Goal: Task Accomplishment & Management: Complete application form

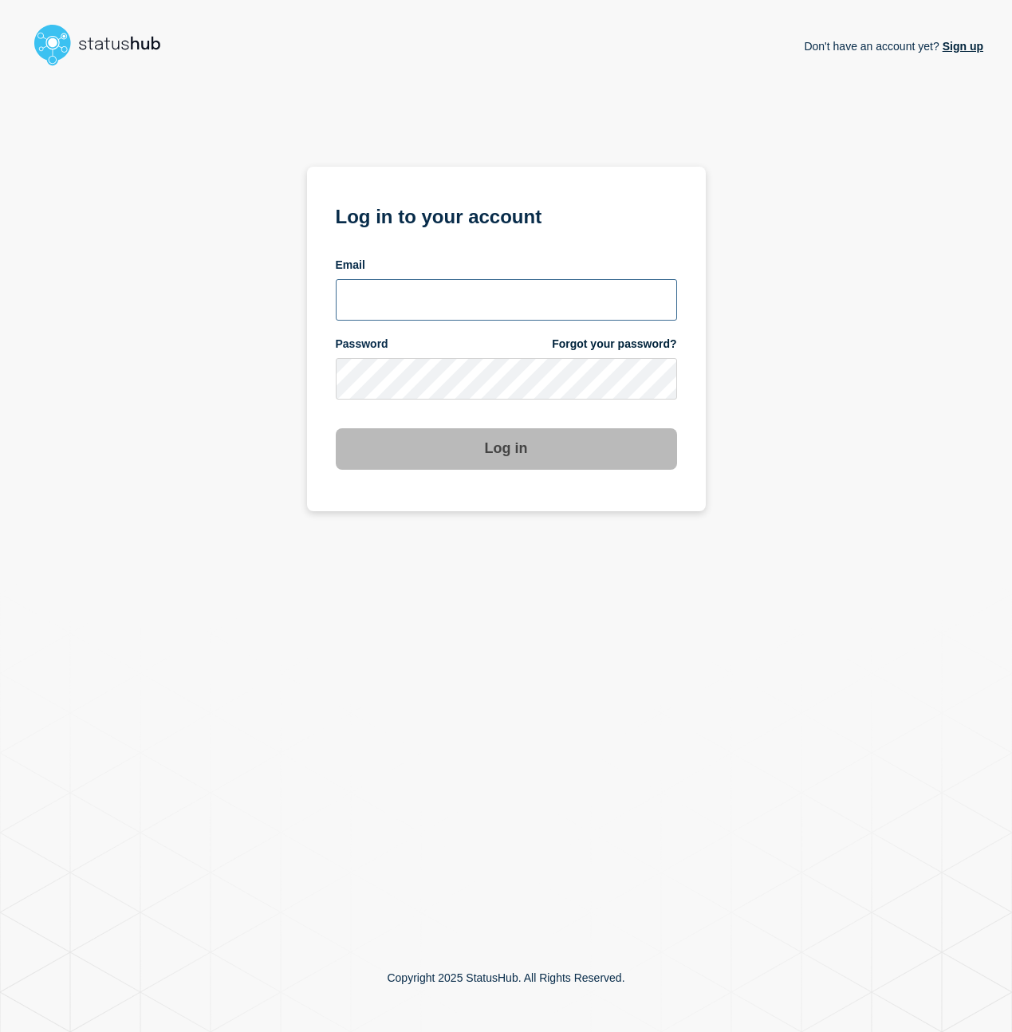
click at [360, 307] on input "email input" at bounding box center [506, 299] width 341 height 41
type input "[PERSON_NAME][EMAIL_ADDRESS][PERSON_NAME][DOMAIN_NAME]"
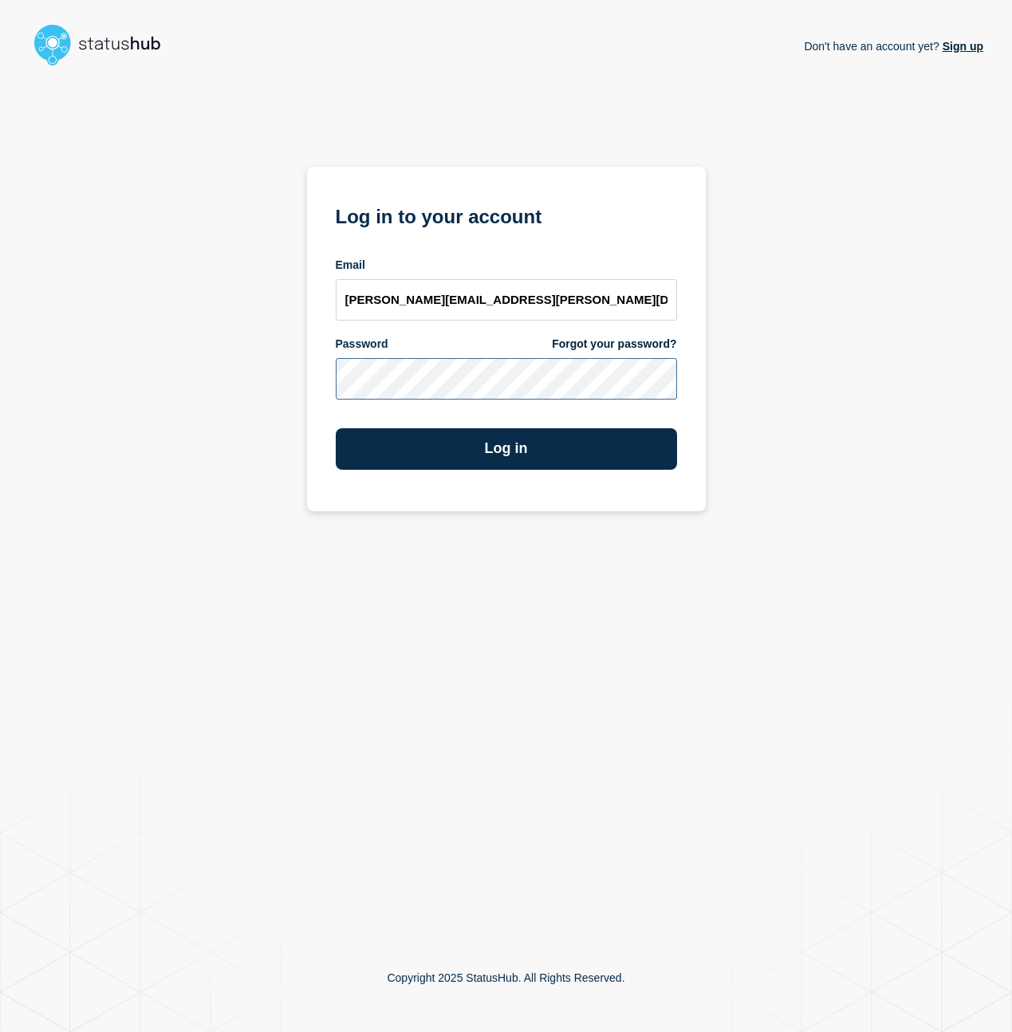
click at [336, 428] on button "Log in" at bounding box center [506, 448] width 341 height 41
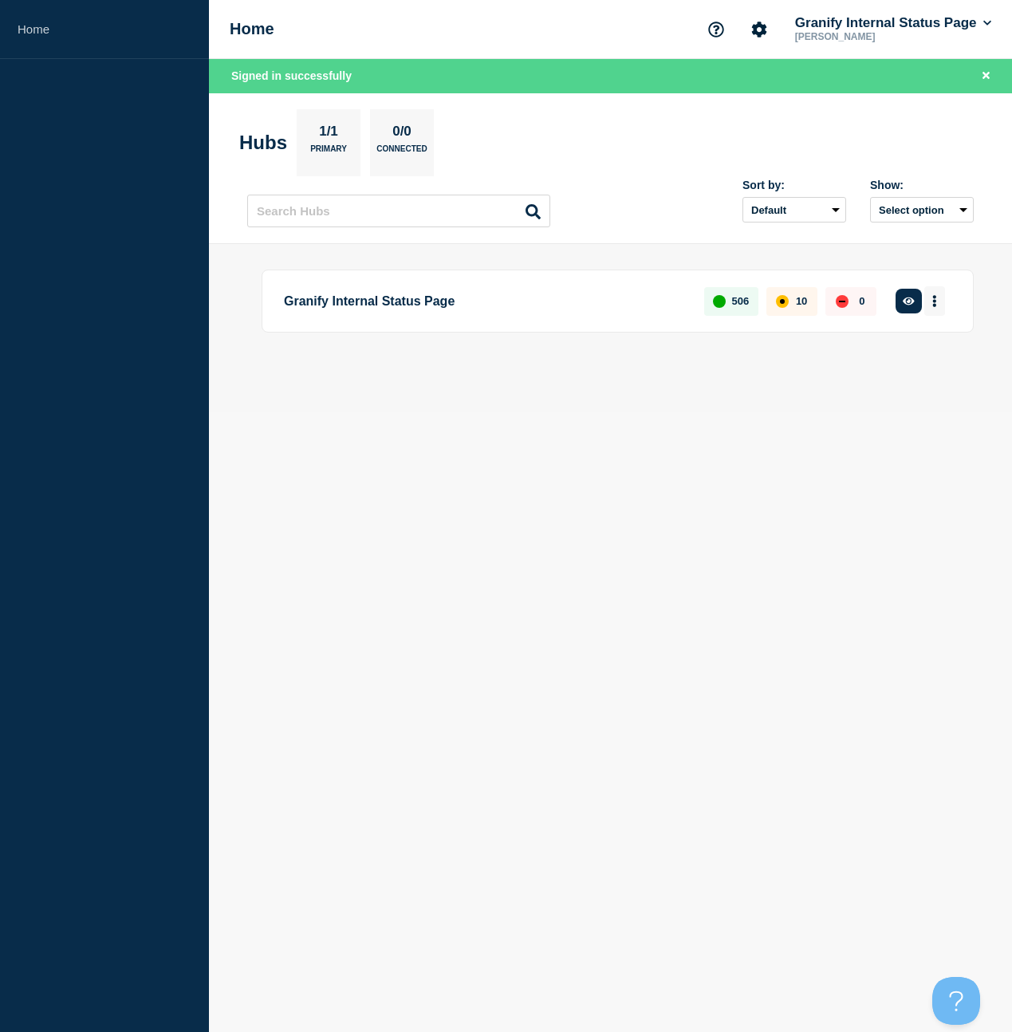
click at [931, 301] on button "More actions" at bounding box center [934, 301] width 21 height 30
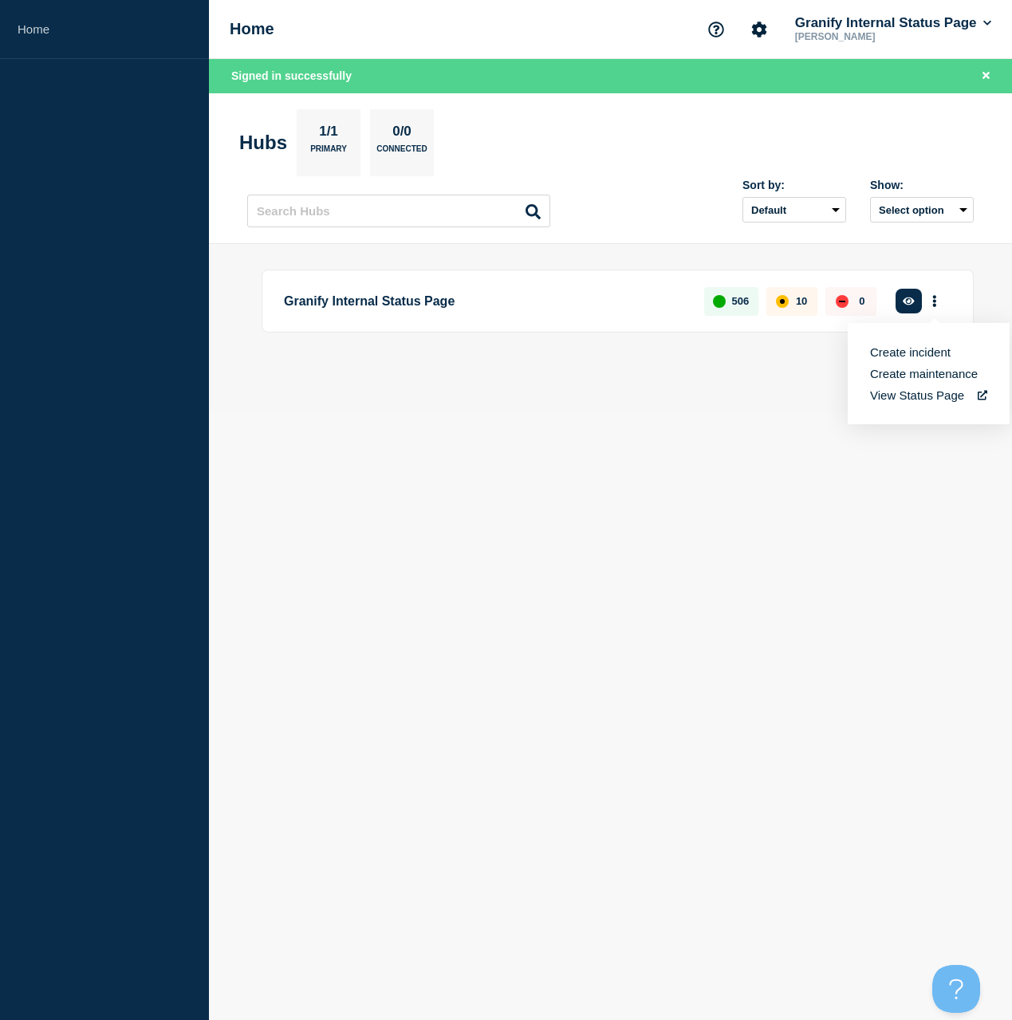
click at [886, 356] on button "Create incident" at bounding box center [910, 352] width 81 height 14
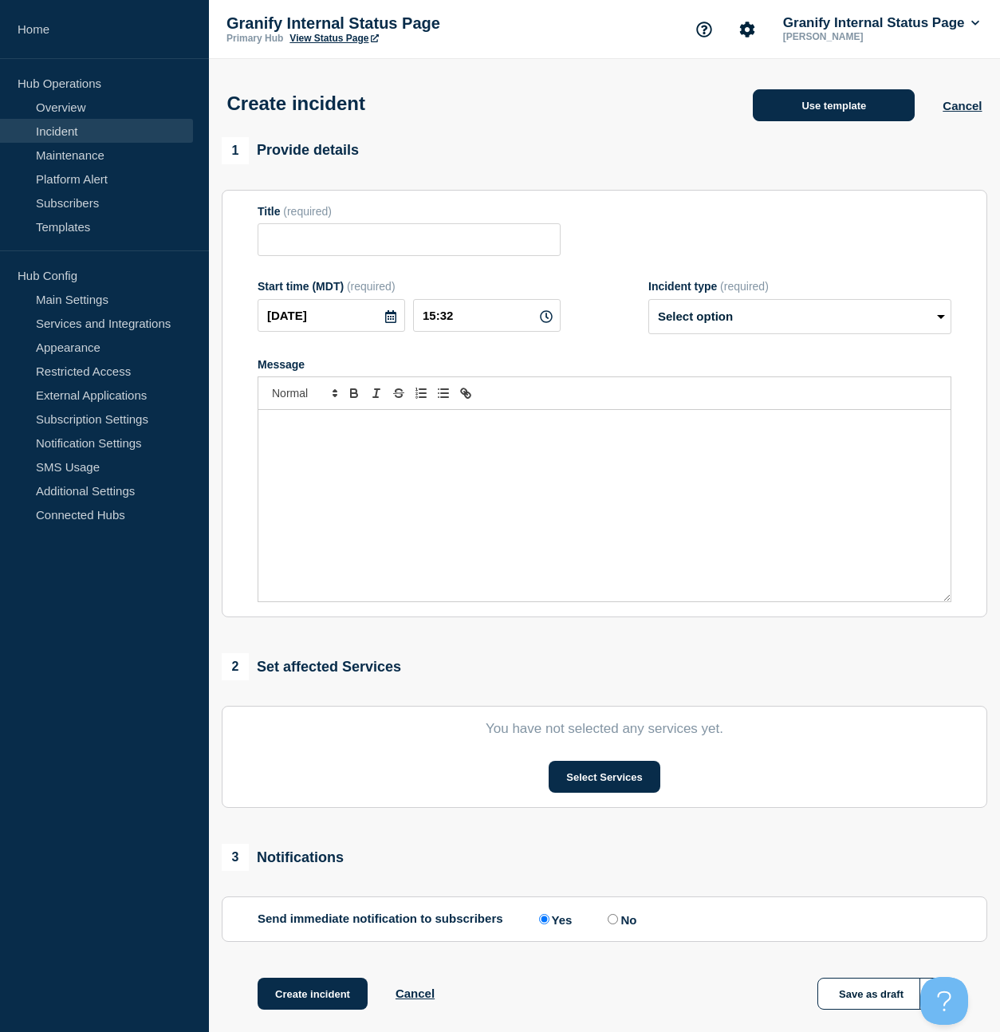
click at [798, 112] on button "Use template" at bounding box center [834, 105] width 162 height 32
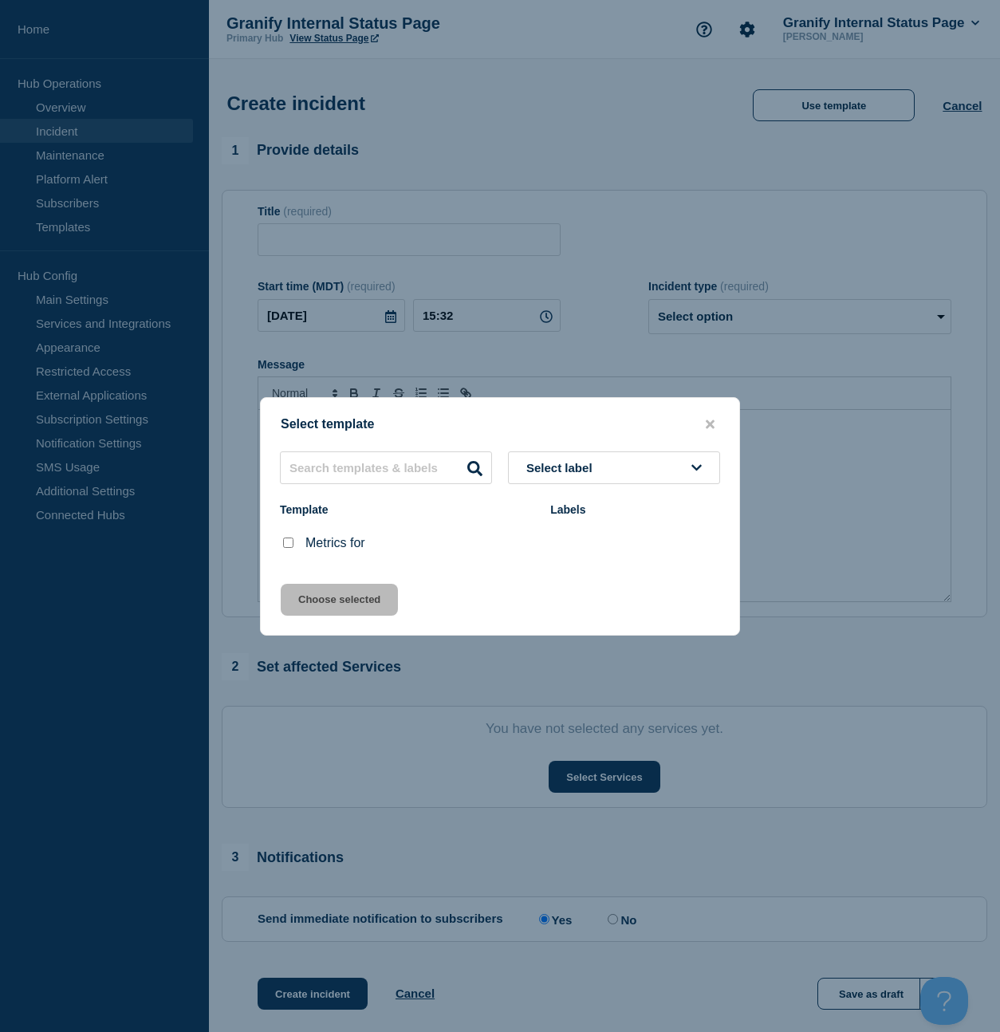
click at [286, 548] on input "Metrics for checkbox" at bounding box center [288, 542] width 10 height 10
checkbox input "true"
click at [323, 605] on button "Choose selected" at bounding box center [339, 600] width 117 height 32
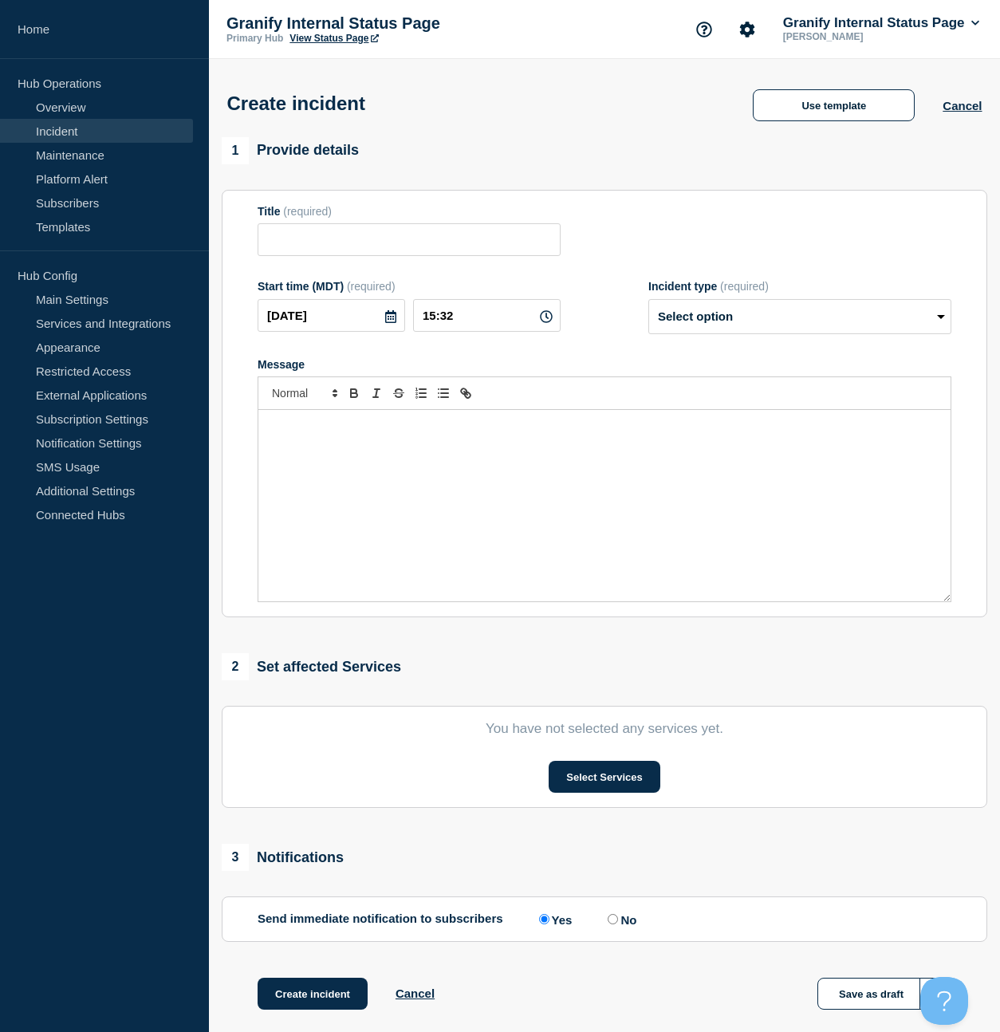
type input "Metrics for"
select select "monitoring"
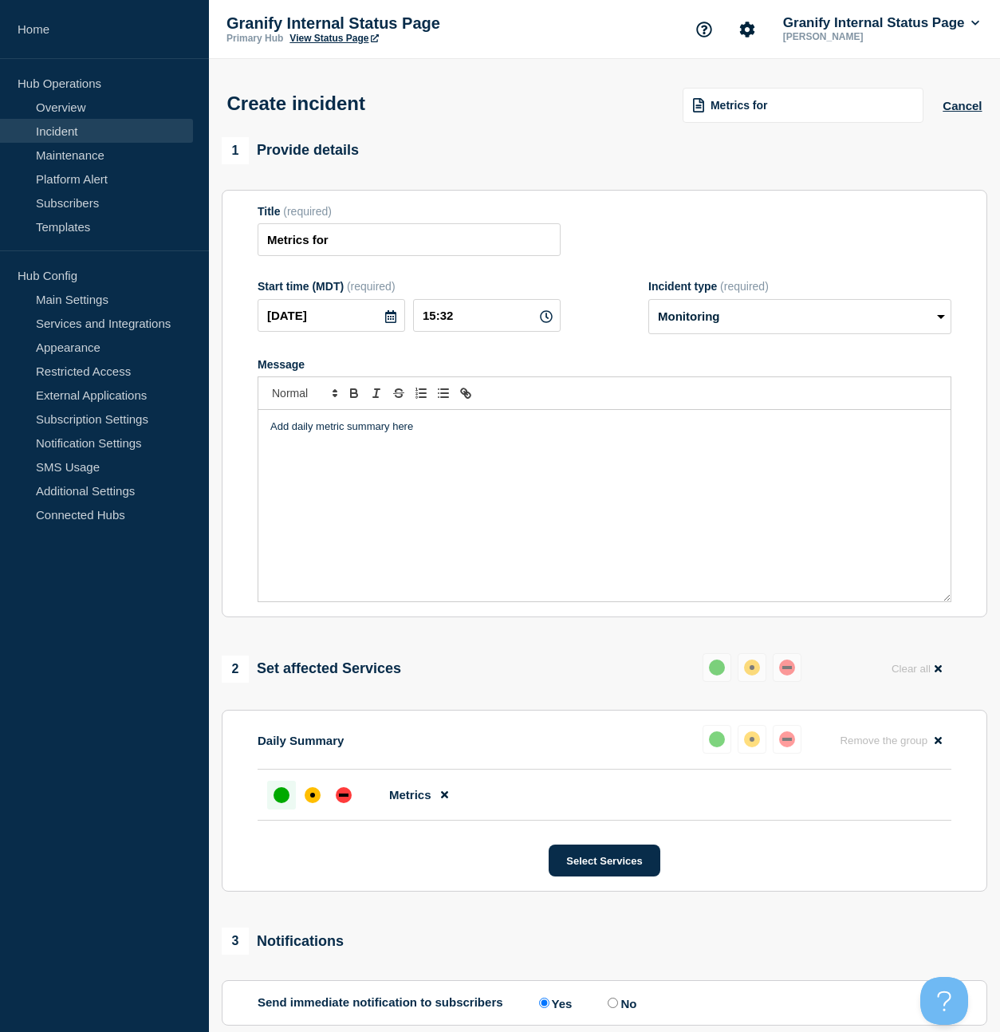
click at [444, 530] on div "Add daily metric summary here" at bounding box center [604, 505] width 692 height 191
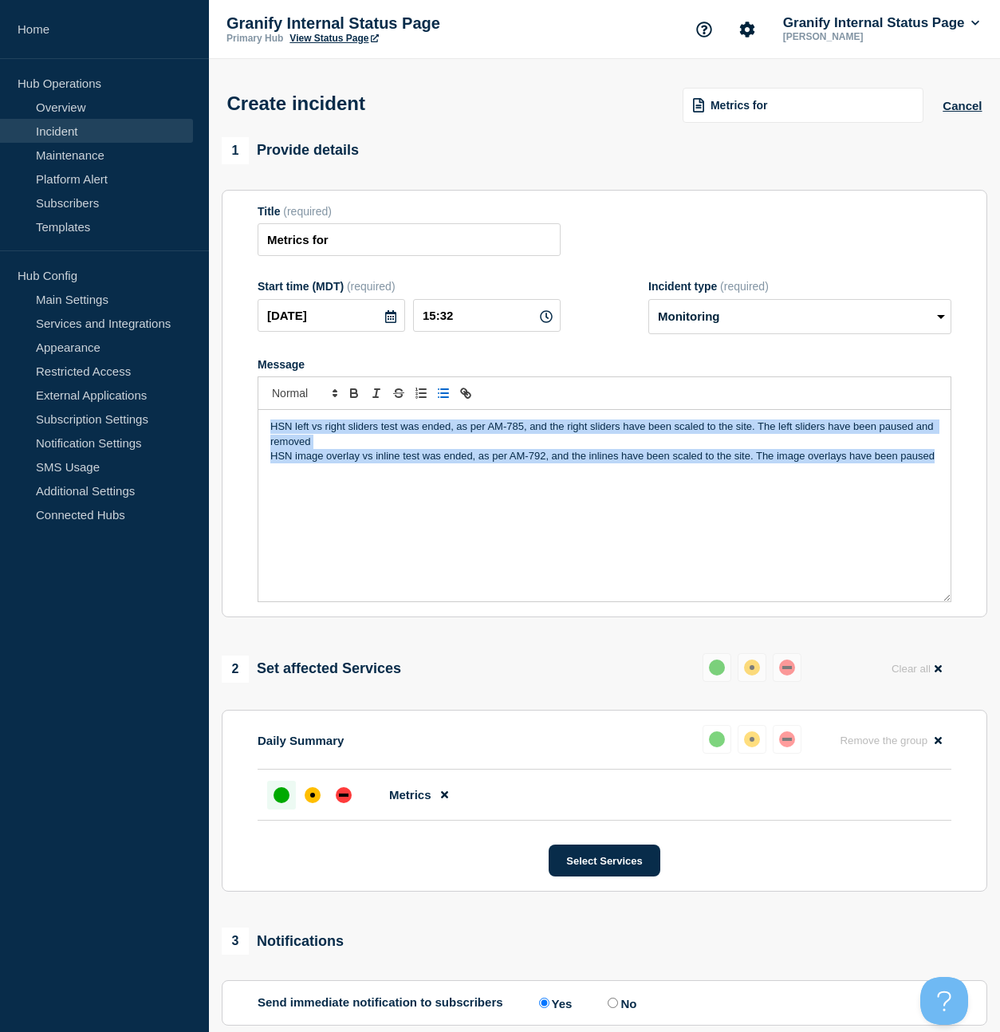
click at [449, 400] on icon "Toggle bulleted list" at bounding box center [443, 393] width 14 height 14
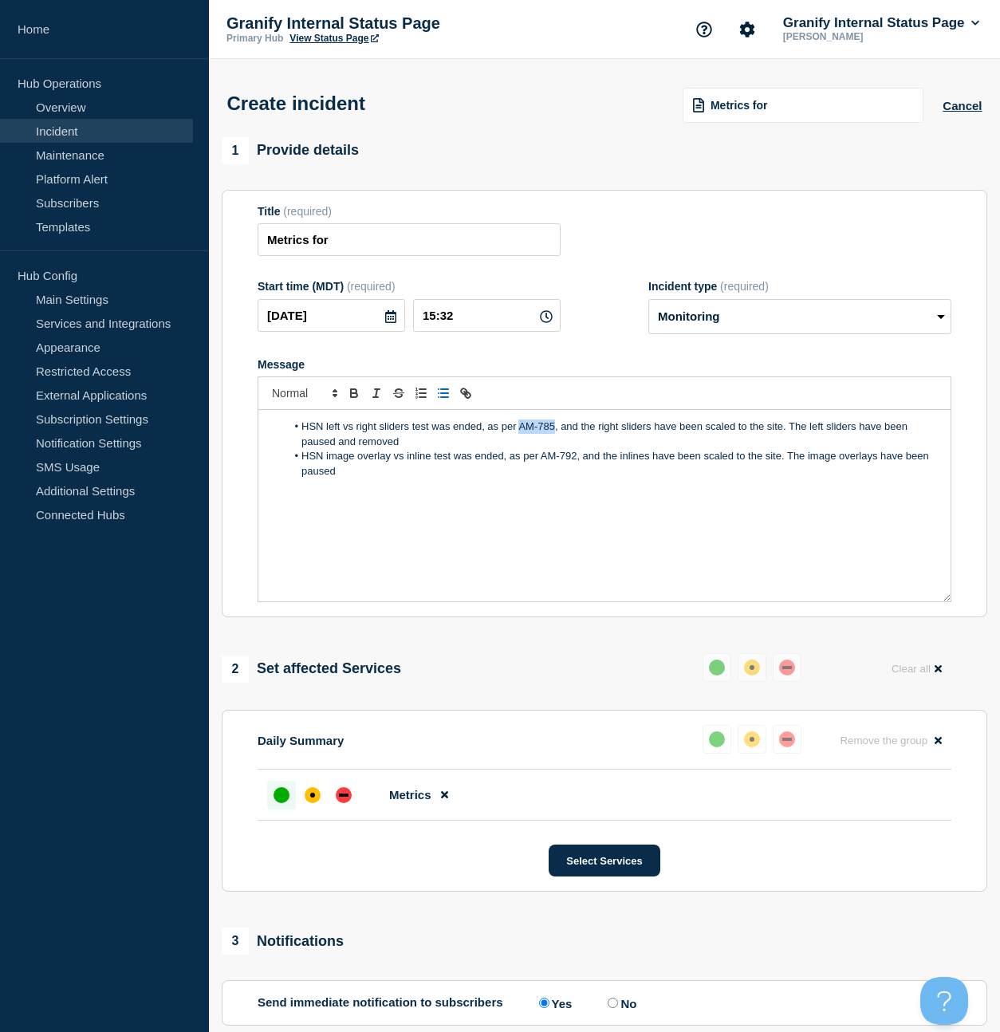
drag, startPoint x: 518, startPoint y: 440, endPoint x: 554, endPoint y: 442, distance: 36.7
click at [554, 442] on li "HSN left vs right sliders test was ended, as per AM-785, and the right sliders …" at bounding box center [612, 434] width 653 height 30
paste input "https://bazaarvoice.atlassian.net/browse/AM-785?atlOrigin=eyJpIjoiMjgwZjRjYmY1O…"
click at [640, 462] on link at bounding box center [632, 456] width 37 height 12
drag, startPoint x: 543, startPoint y: 471, endPoint x: 576, endPoint y: 471, distance: 32.7
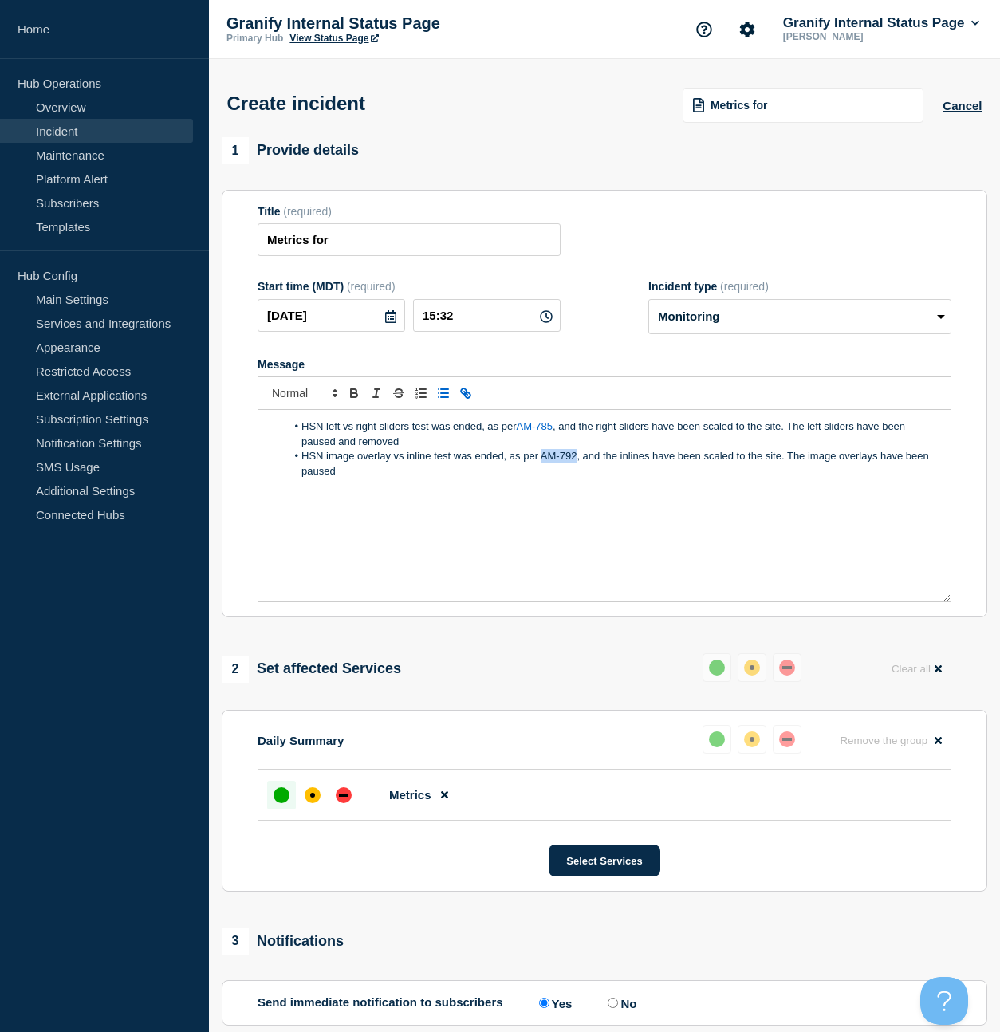
click at [576, 471] on li "HSN image overlay vs inline test was ended, as per AM-792, and the inlines have…" at bounding box center [612, 464] width 653 height 30
paste input "https://bazaarvoice.atlassian.net/browse/AM-792?atlOrigin=eyJpIjoiOThlMWQyYzAyZ…"
type input "https://bazaarvoice.atlassian.net/browse/AM-792?atlOrigin=eyJpIjoiOThlMWQyYzAyZ…"
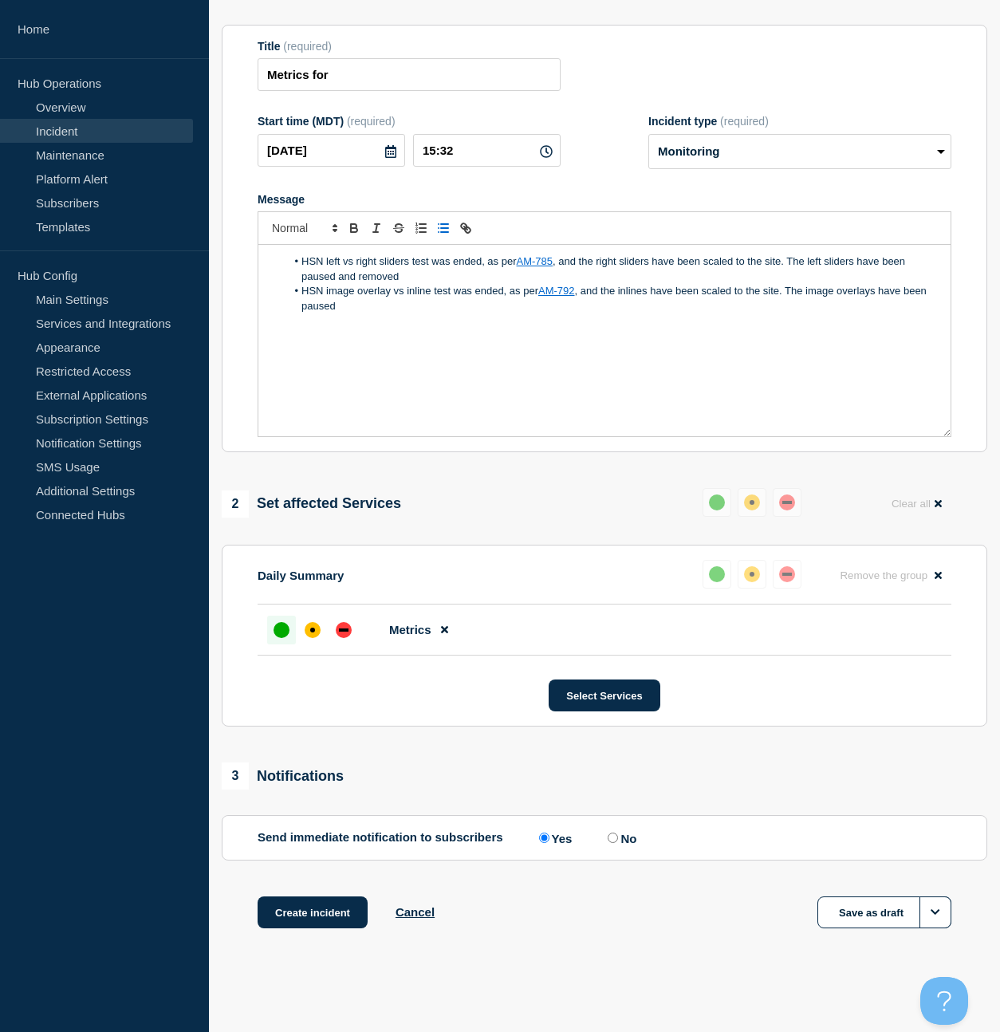
scroll to position [190, 0]
click at [512, 376] on div "HSN left vs right sliders test was ended, as per AM-785 , and the right sliders…" at bounding box center [604, 340] width 692 height 191
click at [336, 911] on button "Create incident" at bounding box center [313, 912] width 110 height 32
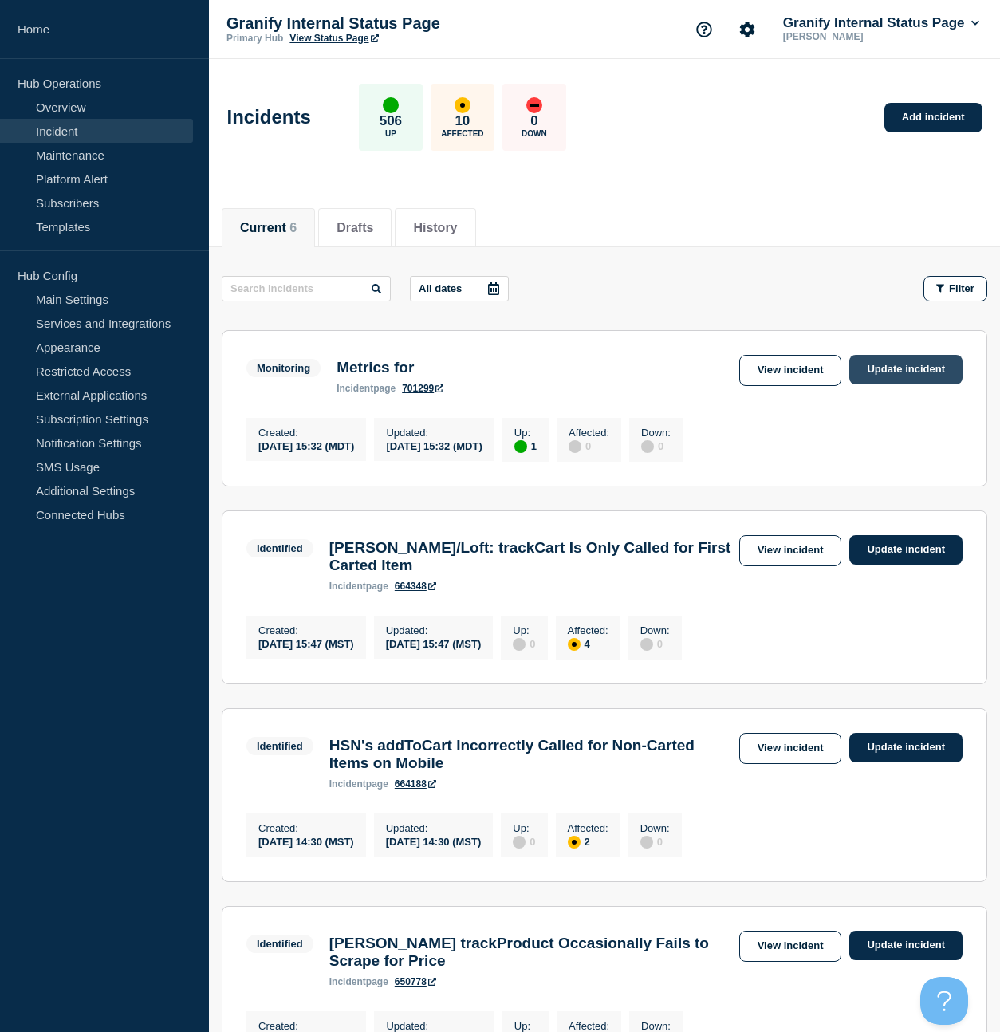
click at [890, 359] on link "Update incident" at bounding box center [905, 370] width 113 height 30
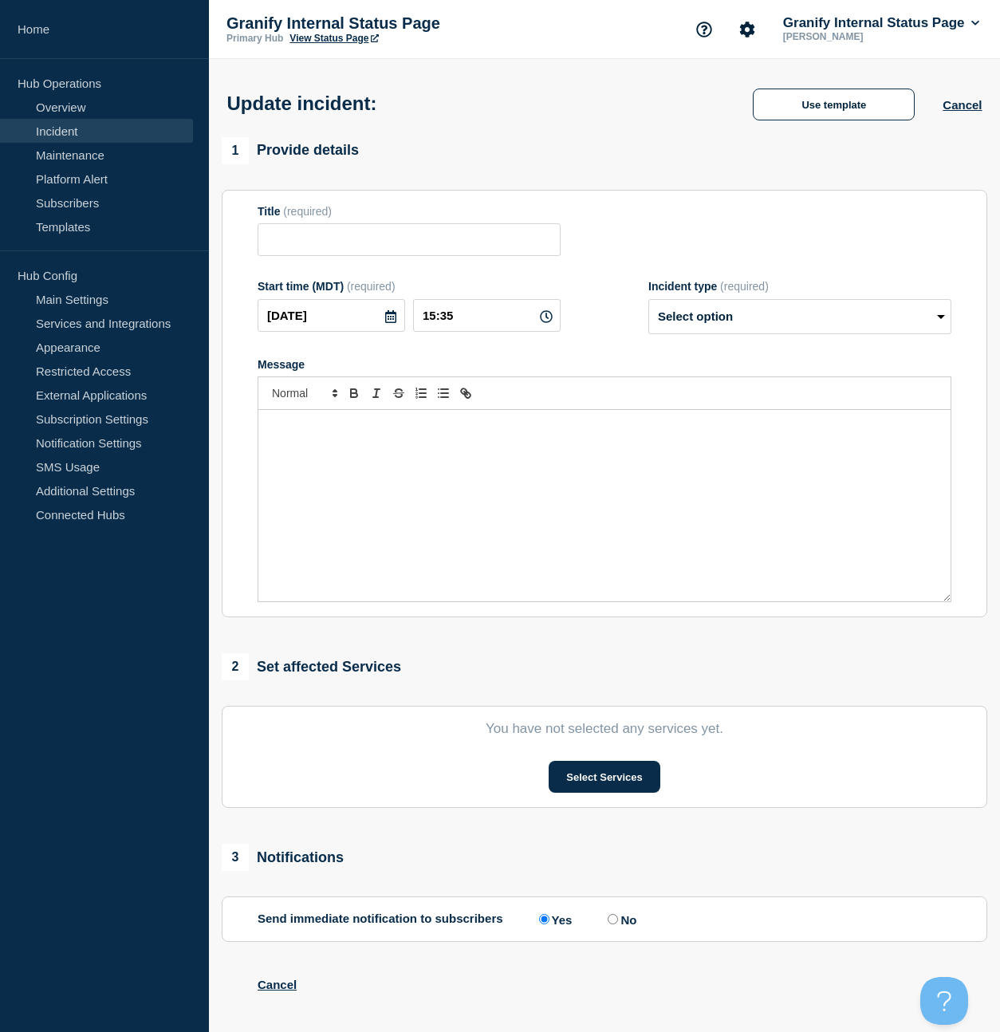
type input "Metrics for"
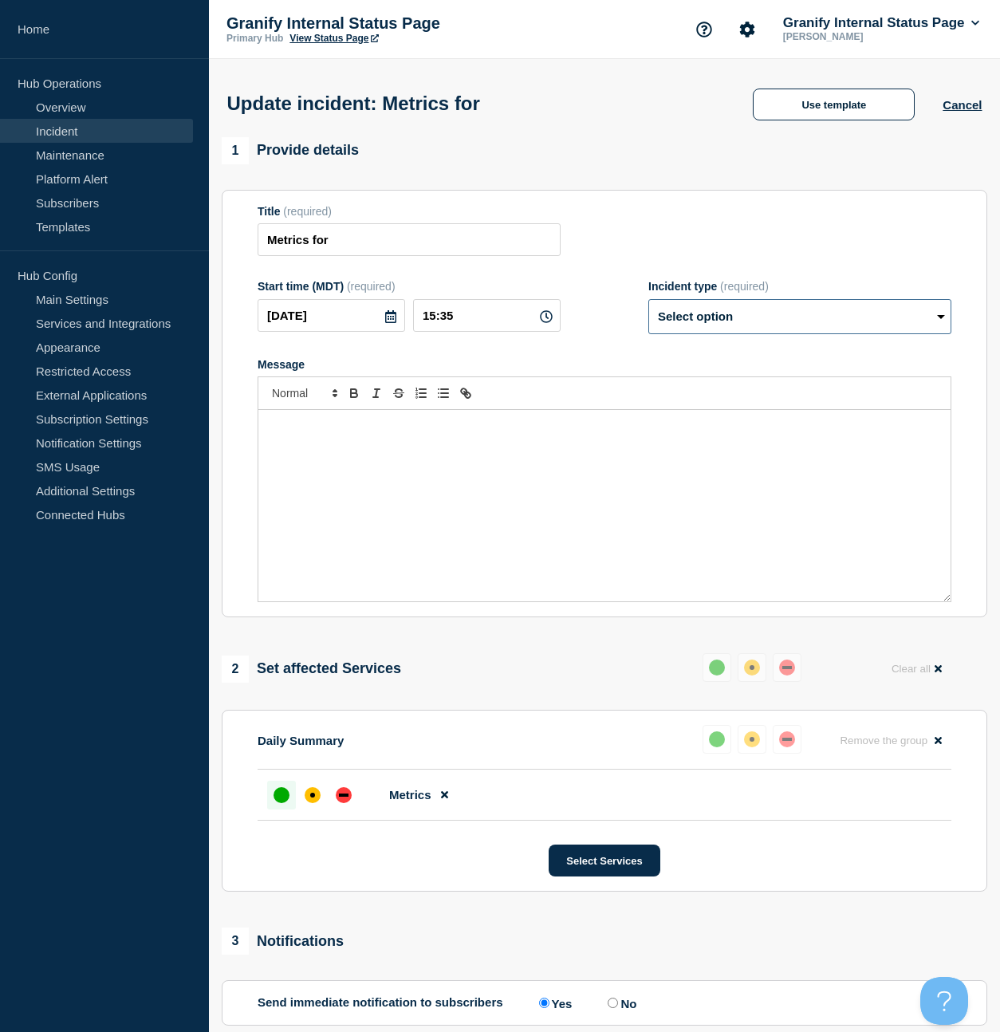
click at [778, 333] on select "Select option Investigating Identified Monitoring Resolved" at bounding box center [799, 316] width 303 height 35
select select "resolved"
click at [648, 310] on select "Select option Investigating Identified Monitoring Resolved" at bounding box center [799, 316] width 303 height 35
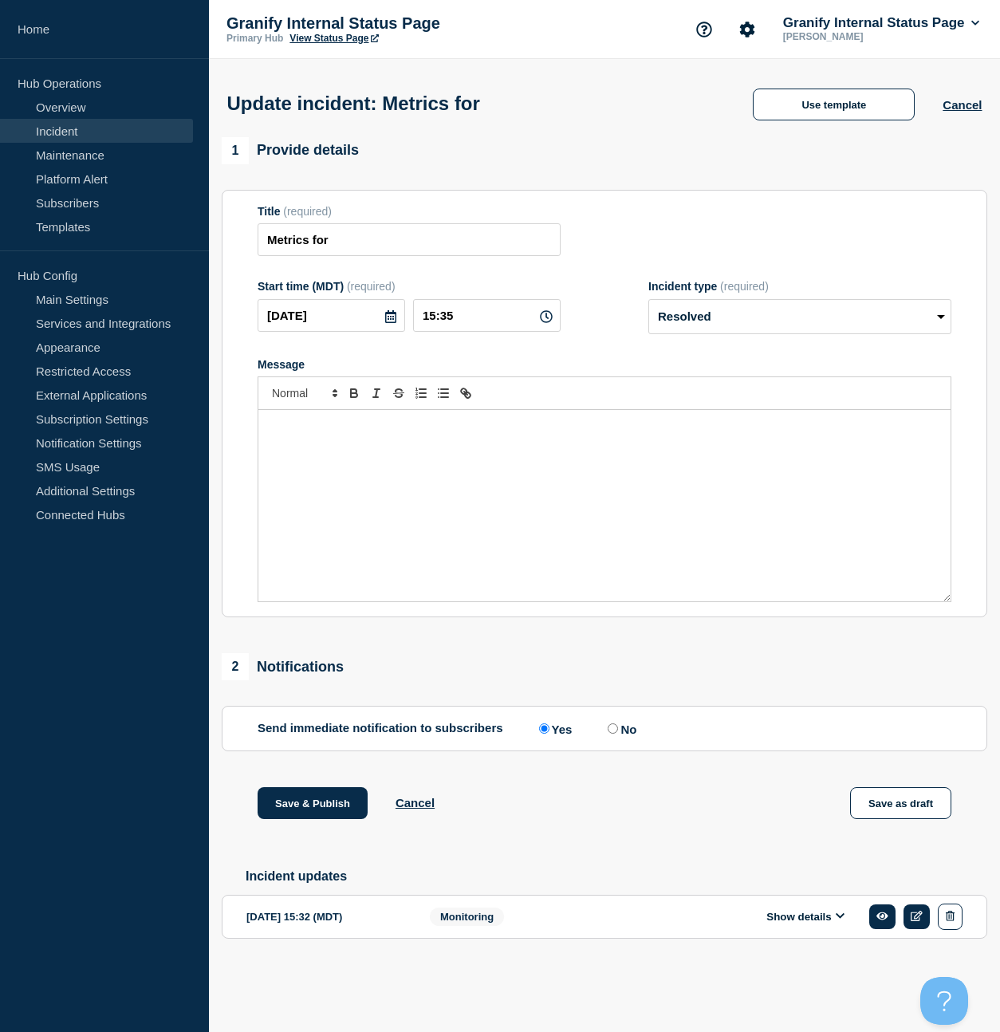
click at [608, 734] on input "No" at bounding box center [613, 728] width 10 height 10
radio input "true"
radio input "false"
click at [320, 817] on button "Save & Publish" at bounding box center [313, 803] width 110 height 32
